Goal: Task Accomplishment & Management: Complete application form

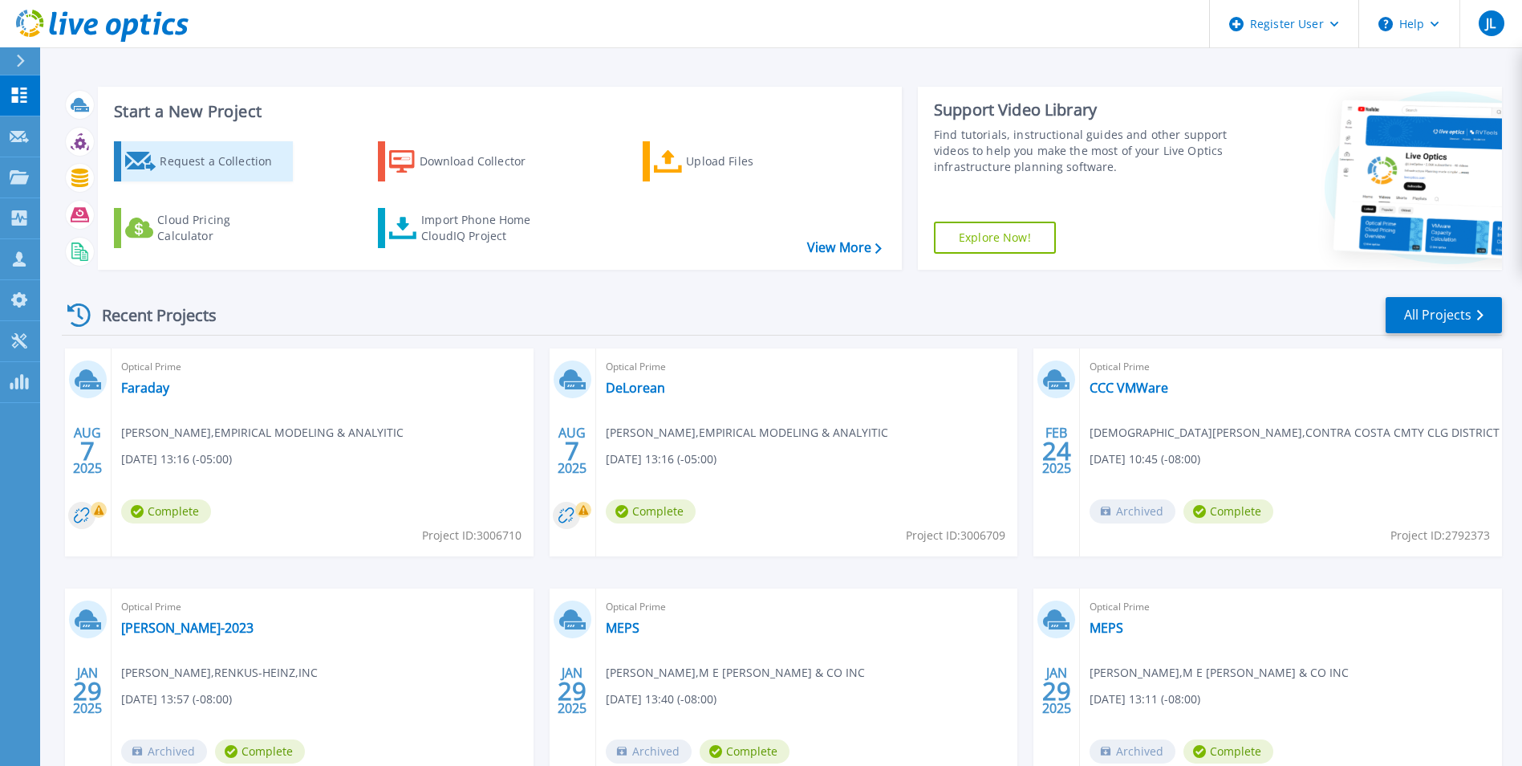
click at [235, 161] on div "Request a Collection" at bounding box center [224, 161] width 128 height 32
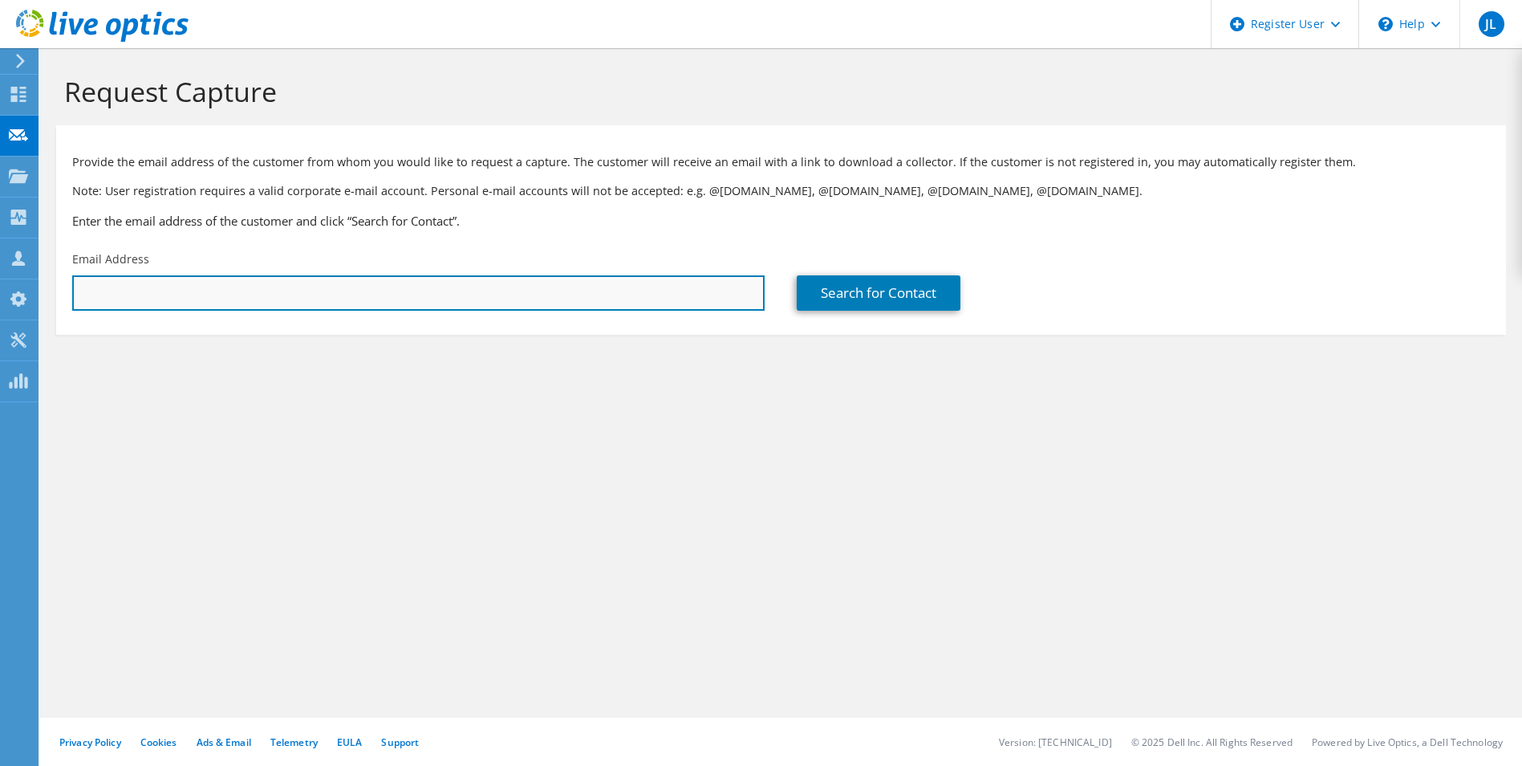
paste input "ashokraju@situsamc.com"
type input "ashokraju@situsamc.com"
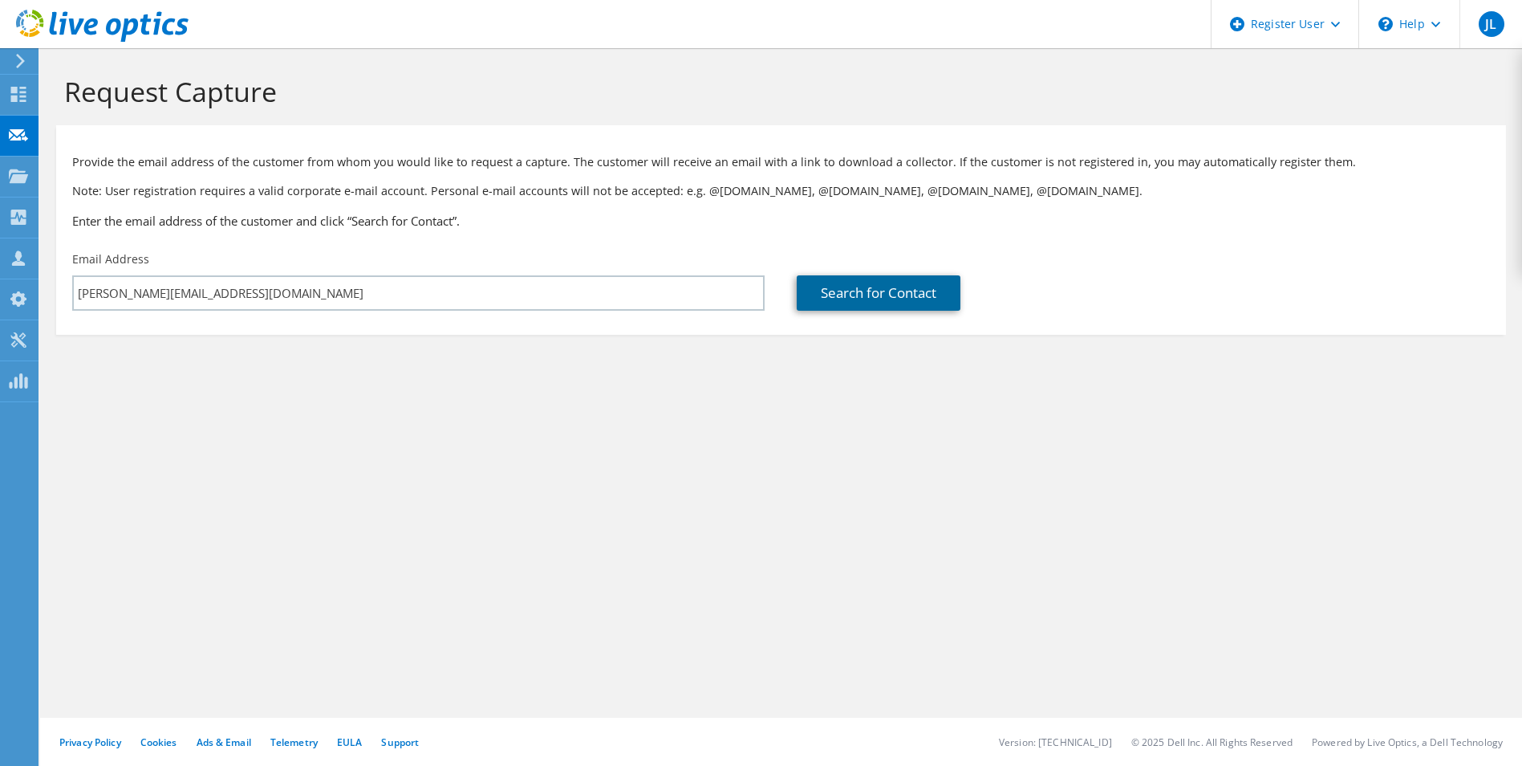
drag, startPoint x: 865, startPoint y: 307, endPoint x: 871, endPoint y: 275, distance: 32.6
click at [865, 307] on link "Search for Contact" at bounding box center [879, 292] width 164 height 35
type input "SitusAMC"
type input "Ashok"
type input "Raju"
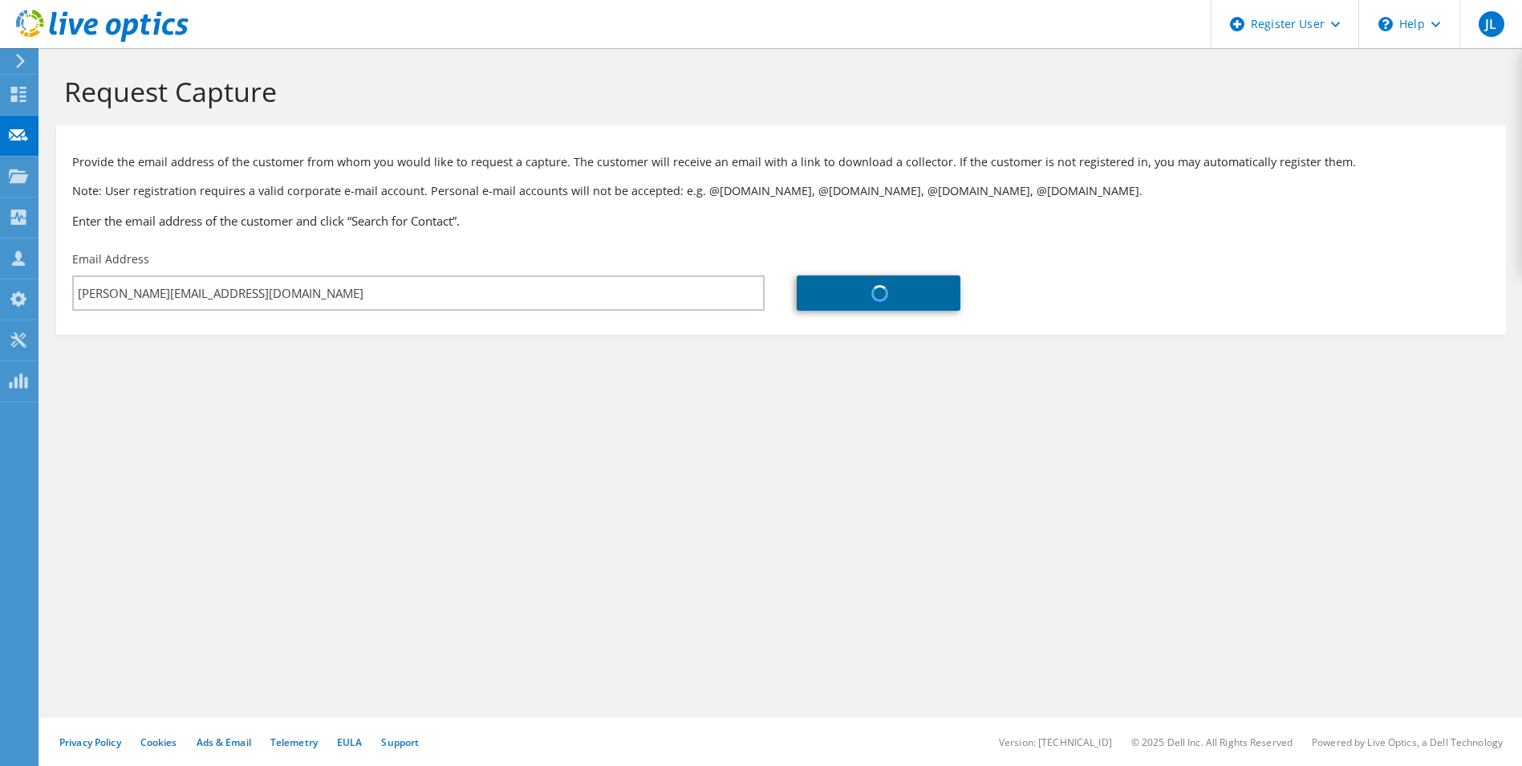
type input "United States"
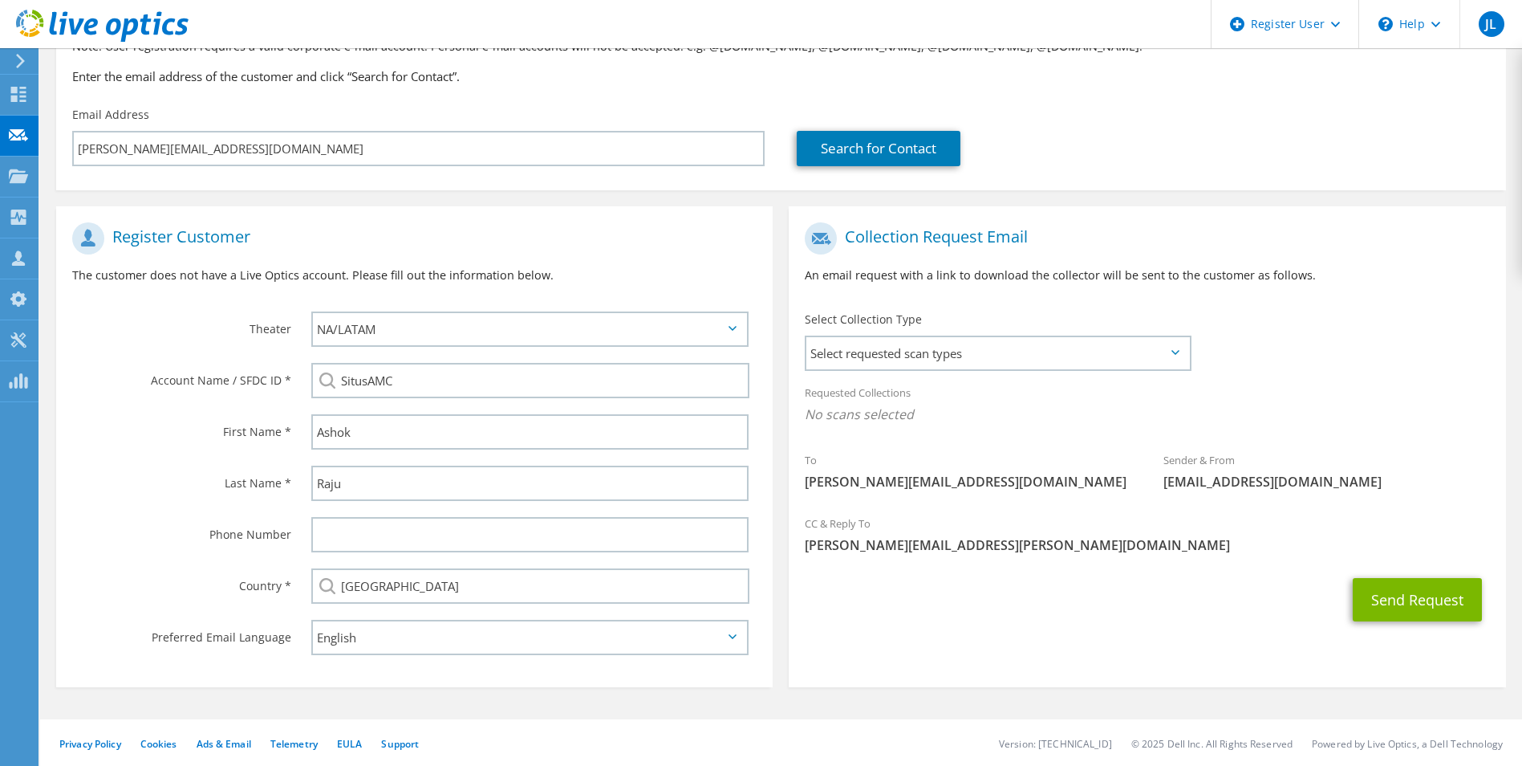
scroll to position [146, 0]
click at [912, 352] on span "Select requested scan types" at bounding box center [998, 351] width 382 height 32
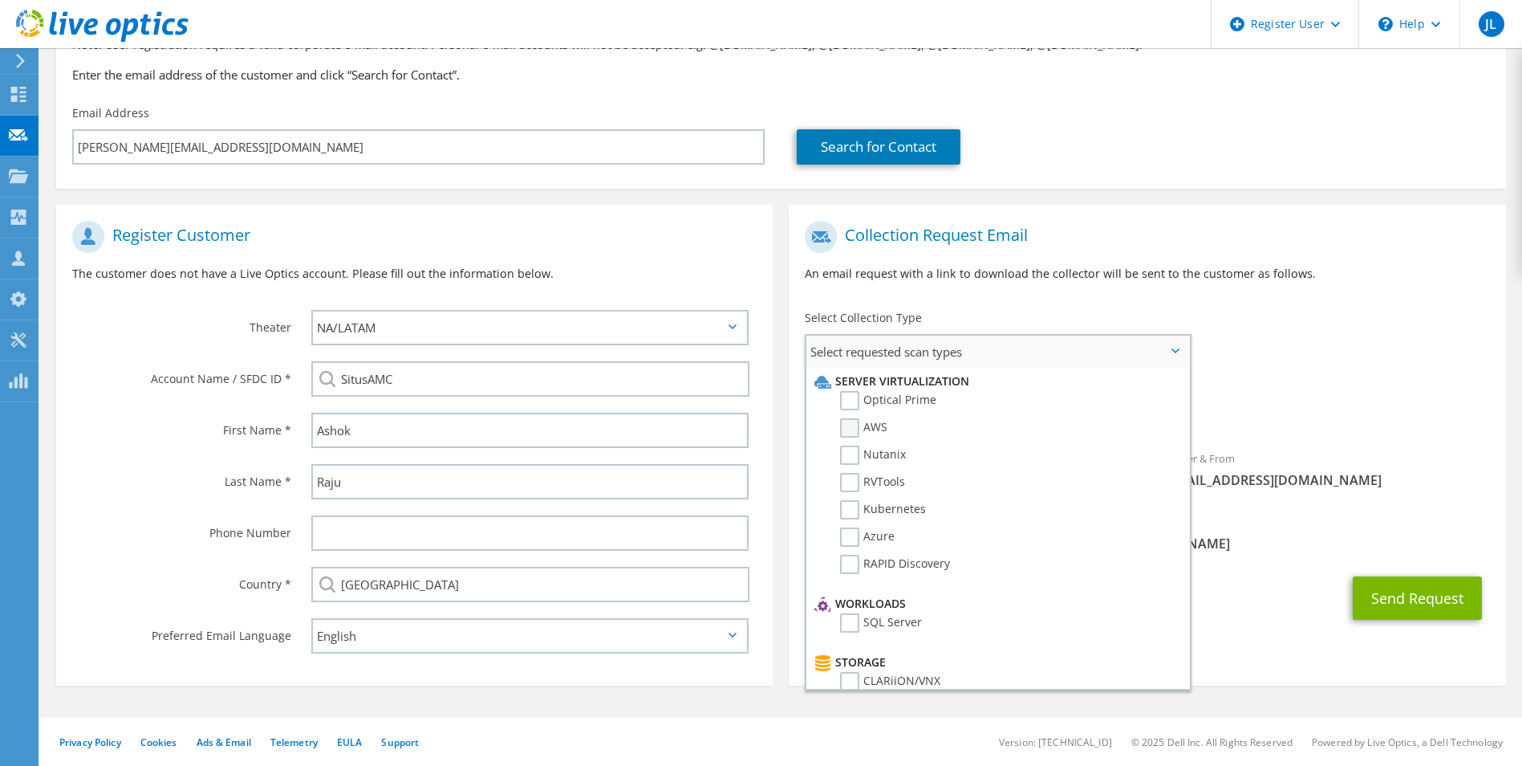
click at [857, 430] on label "AWS" at bounding box center [863, 427] width 47 height 19
click at [0, 0] on input "AWS" at bounding box center [0, 0] width 0 height 0
click at [856, 304] on div "Select Collection Type Select requested scan types Server Virtualization Optica…" at bounding box center [998, 338] width 418 height 72
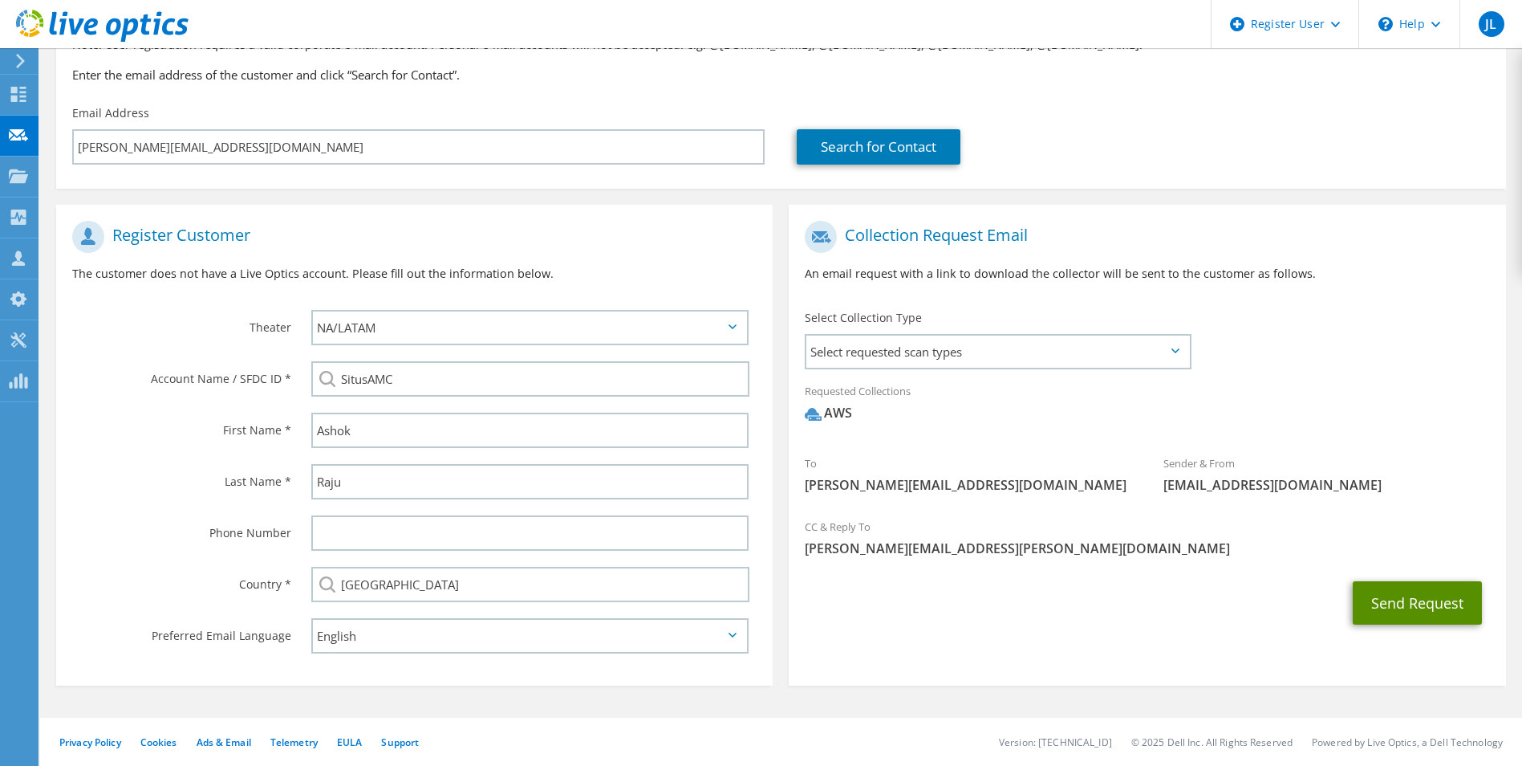
click at [1419, 606] on button "Send Request" at bounding box center [1417, 602] width 129 height 43
